Goal: Navigation & Orientation: Find specific page/section

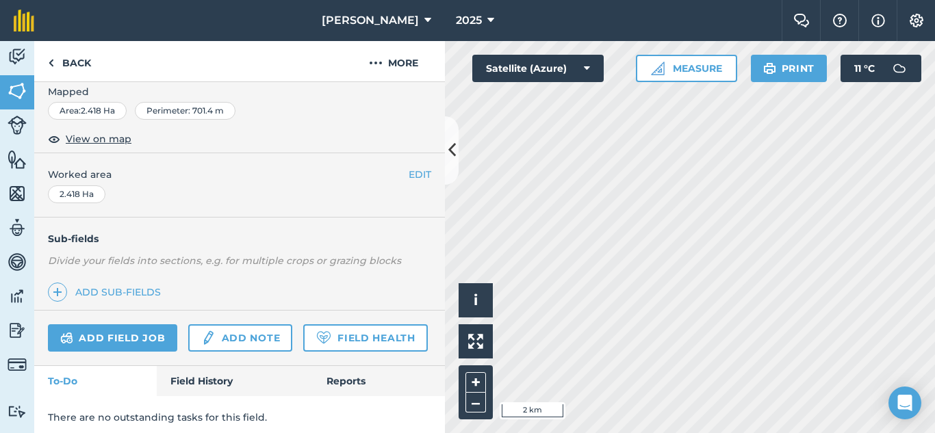
scroll to position [249, 0]
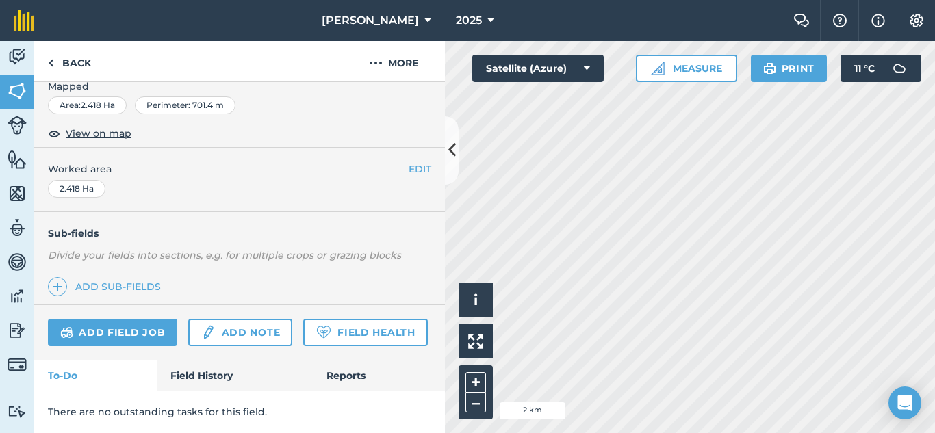
drag, startPoint x: 86, startPoint y: 415, endPoint x: 86, endPoint y: 407, distance: 8.2
click at [88, 413] on p "There are no outstanding tasks for this field." at bounding box center [239, 411] width 383 height 15
click at [452, 158] on icon at bounding box center [452, 150] width 8 height 24
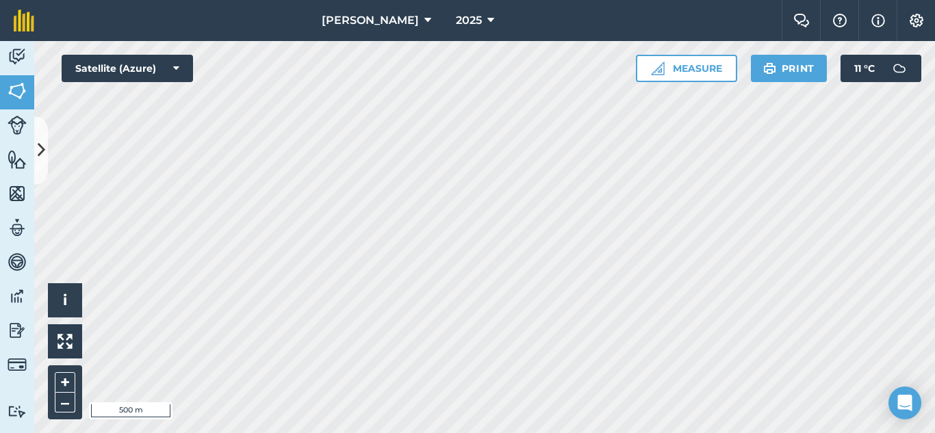
click at [294, 25] on div "[PERSON_NAME] 2025 Farm Chat Help Info Settings [PERSON_NAME] - 2025 Reproduced…" at bounding box center [467, 216] width 935 height 433
click at [811, 433] on html "[PERSON_NAME] 2025 Farm Chat Help Info Settings [PERSON_NAME] - 2025 Reproduced…" at bounding box center [467, 216] width 935 height 433
click at [297, 433] on html "[PERSON_NAME] 2025 Farm Chat Help Info Settings [PERSON_NAME] - 2025 Reproduced…" at bounding box center [467, 216] width 935 height 433
